Goal: Information Seeking & Learning: Learn about a topic

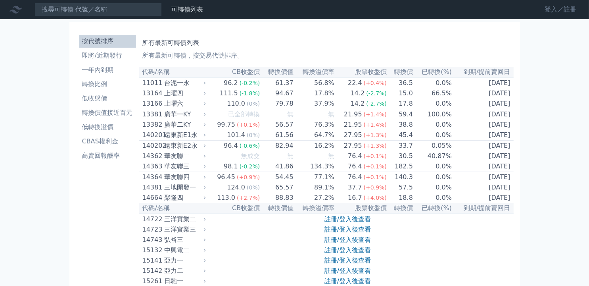
click at [551, 9] on link "登入／註冊" at bounding box center [561, 9] width 44 height 13
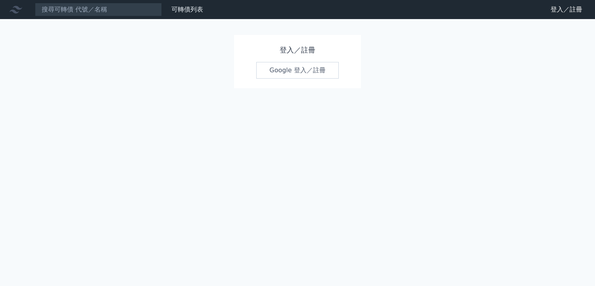
click at [281, 73] on link "Google 登入／註冊" at bounding box center [297, 70] width 83 height 17
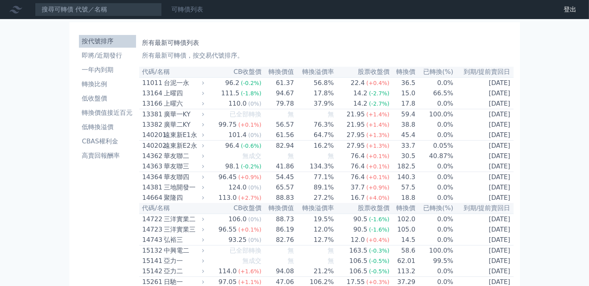
click at [191, 9] on link "可轉債列表" at bounding box center [187, 10] width 32 height 8
click at [0, 0] on link "財務數據" at bounding box center [0, 0] width 0 height 0
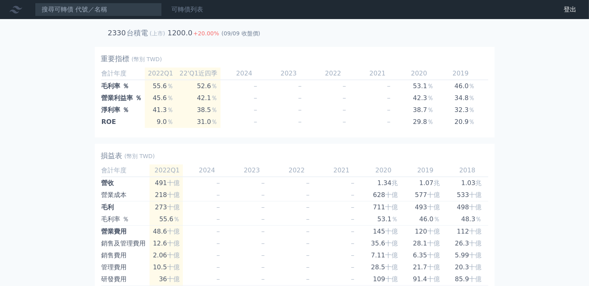
click at [185, 6] on link "可轉債列表" at bounding box center [187, 10] width 32 height 8
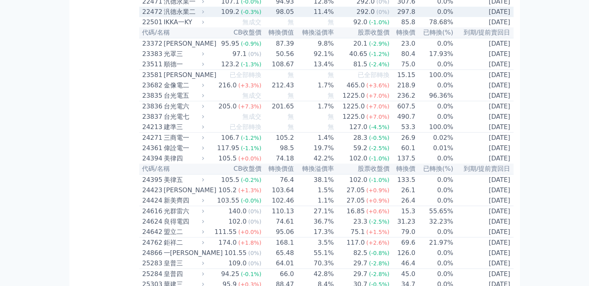
scroll to position [476, 0]
